Goal: Register for event/course

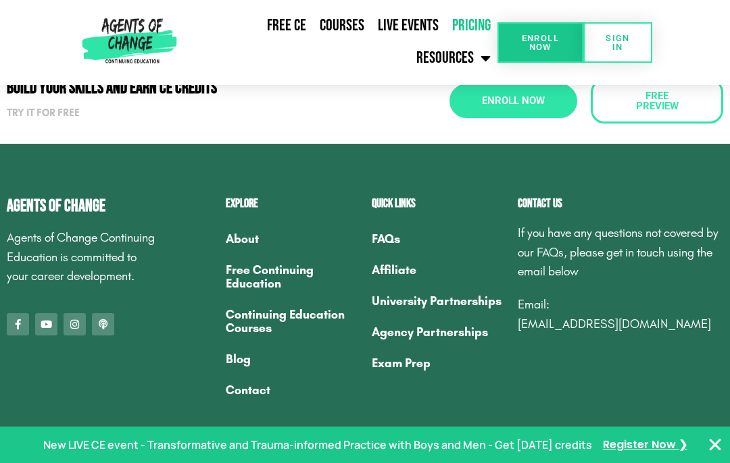
scroll to position [1184, 0]
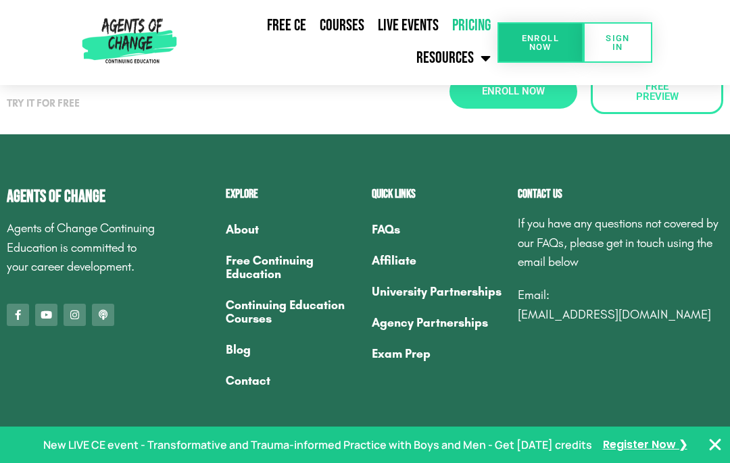
click at [285, 265] on link "Free Continuing Education" at bounding box center [292, 267] width 132 height 45
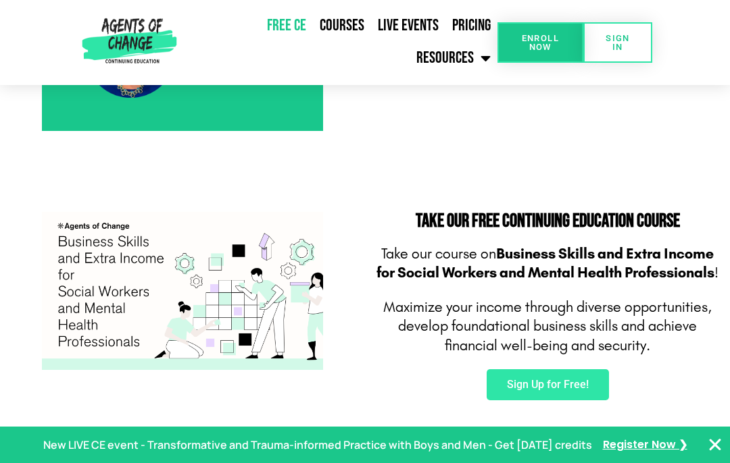
scroll to position [713, 0]
click at [549, 37] on span "Enroll Now" at bounding box center [540, 43] width 43 height 18
click at [538, 370] on link "Sign Up for Free!" at bounding box center [547, 385] width 122 height 31
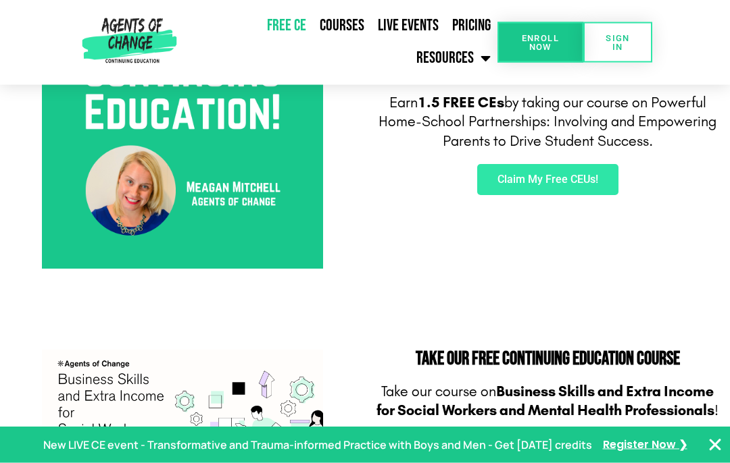
scroll to position [453, 0]
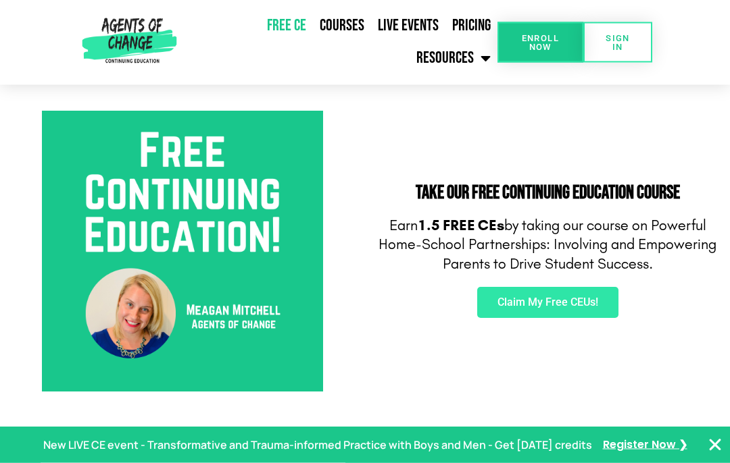
click at [543, 298] on span "Claim My Free CEUs!" at bounding box center [547, 303] width 101 height 11
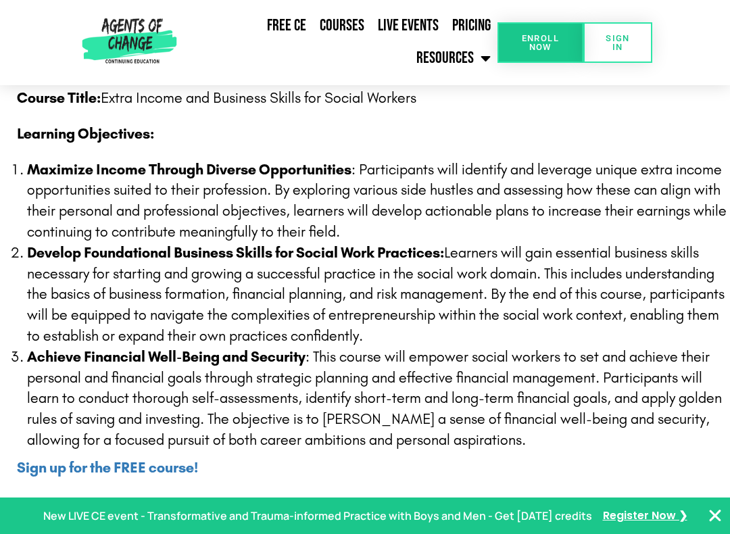
scroll to position [320, 0]
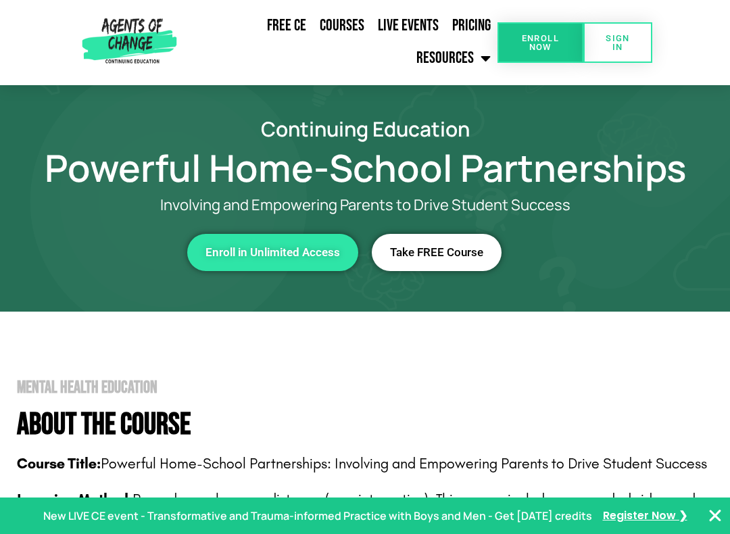
click at [416, 247] on span "Take FREE Course" at bounding box center [436, 252] width 93 height 11
